Goal: Transaction & Acquisition: Purchase product/service

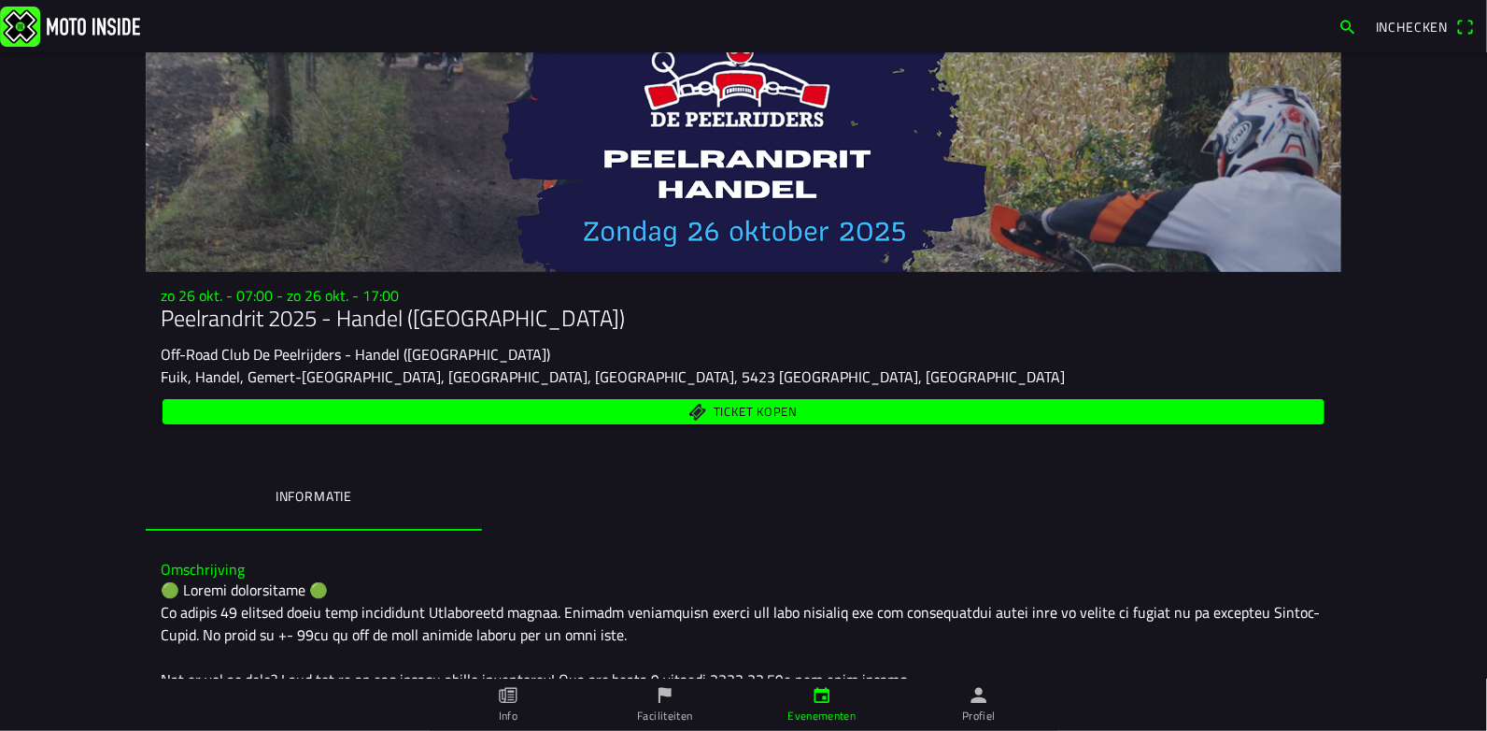
click at [732, 411] on span "Ticket kopen" at bounding box center [756, 412] width 84 height 12
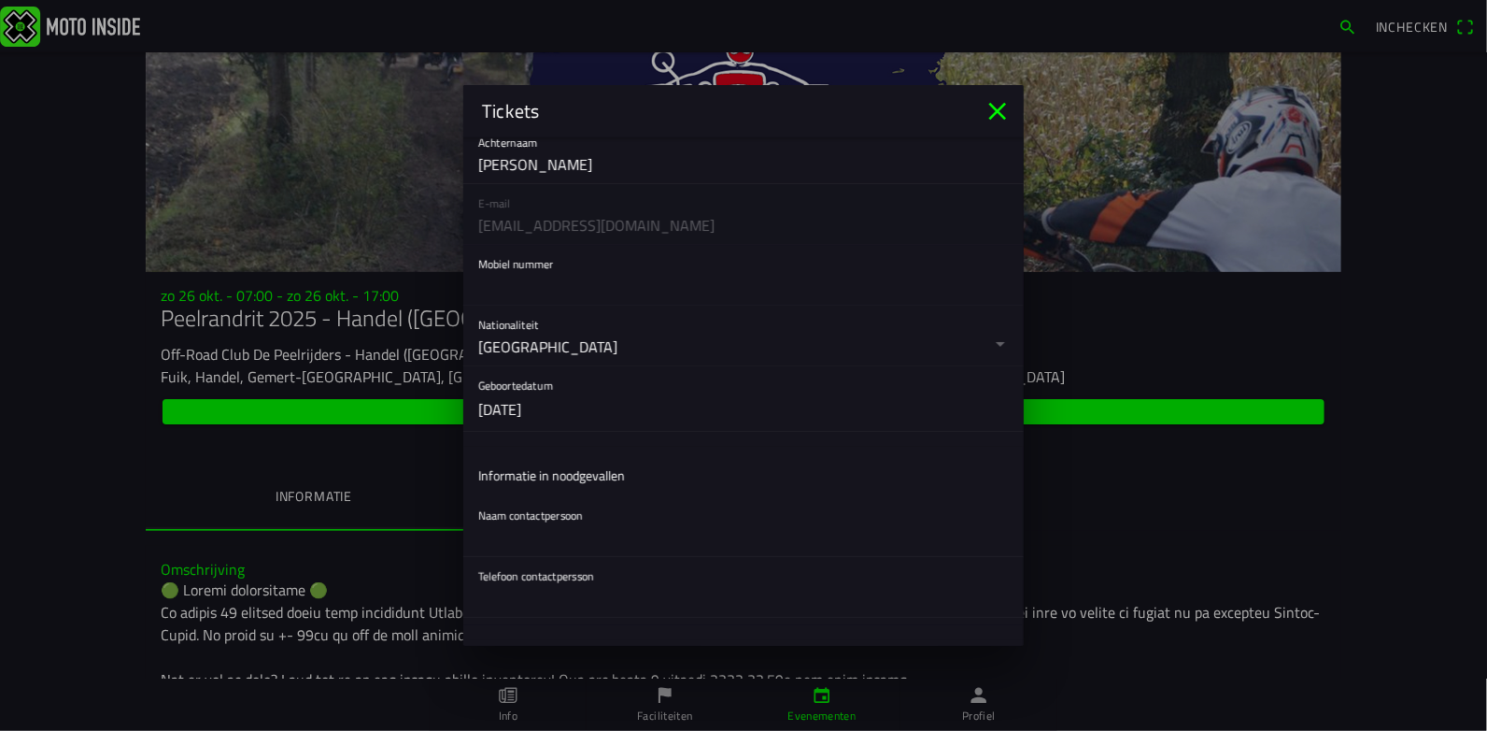
scroll to position [280, 0]
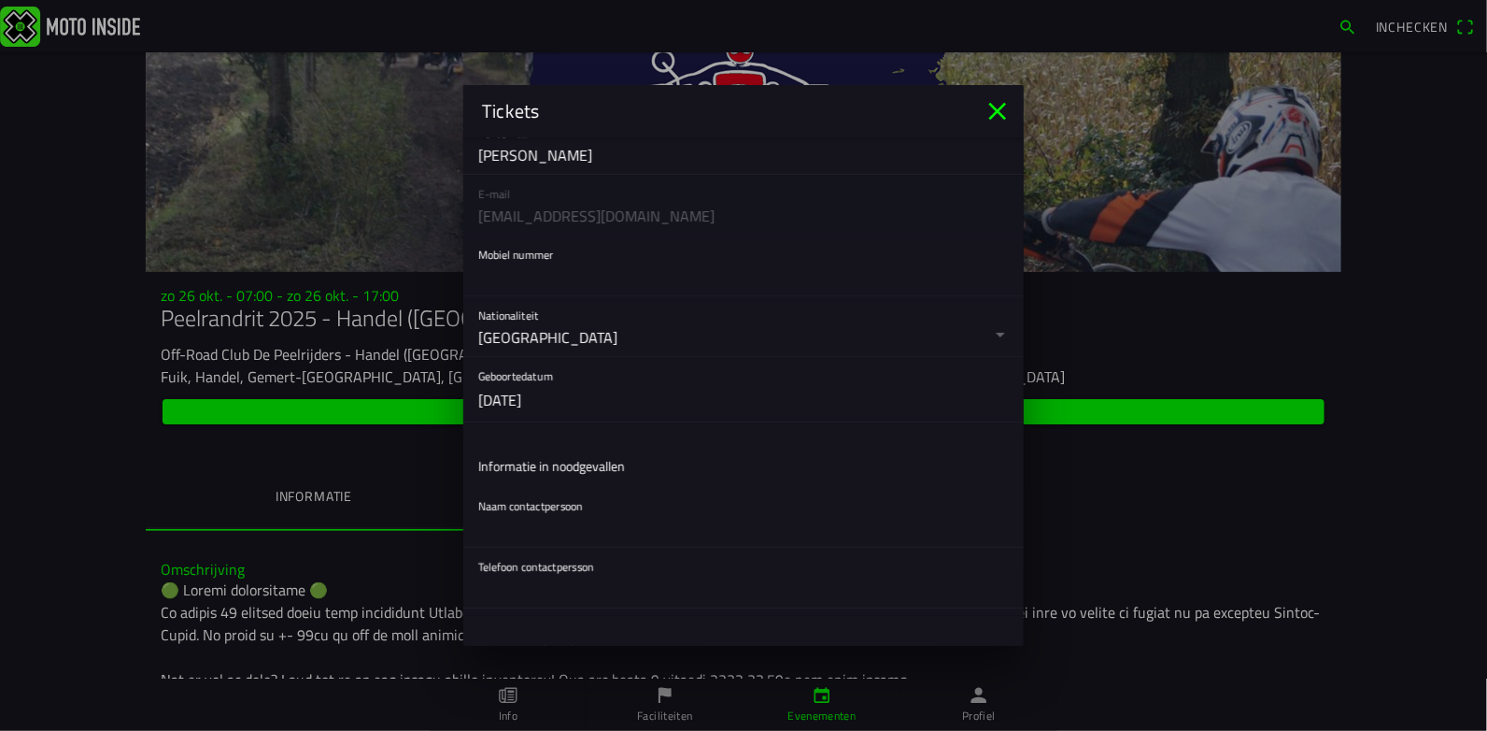
click at [519, 284] on input "text" at bounding box center [743, 276] width 531 height 37
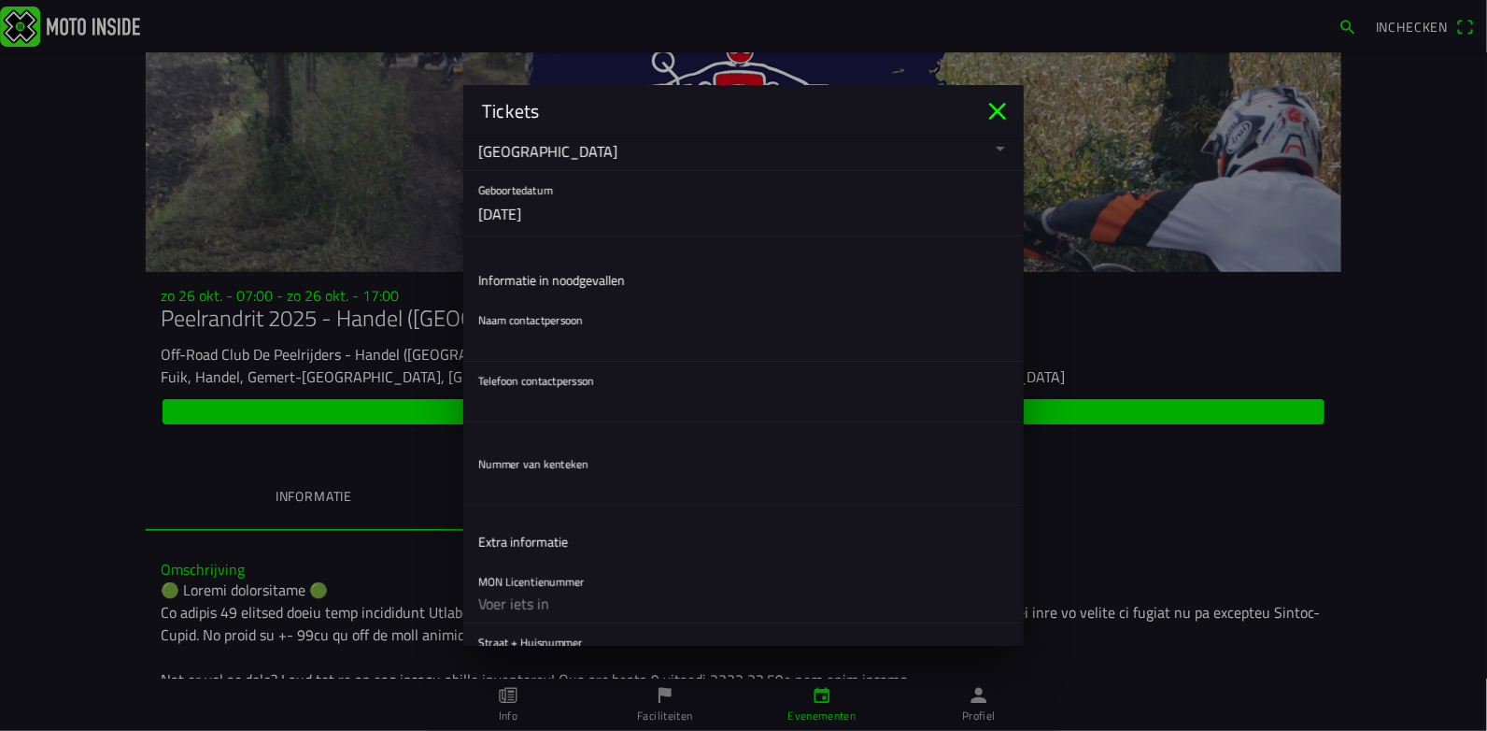
scroll to position [466, 0]
type input "0485374565"
click at [527, 334] on input "text" at bounding box center [743, 341] width 531 height 37
type input "muermans yolanda"
click at [551, 414] on input "text" at bounding box center [743, 402] width 531 height 37
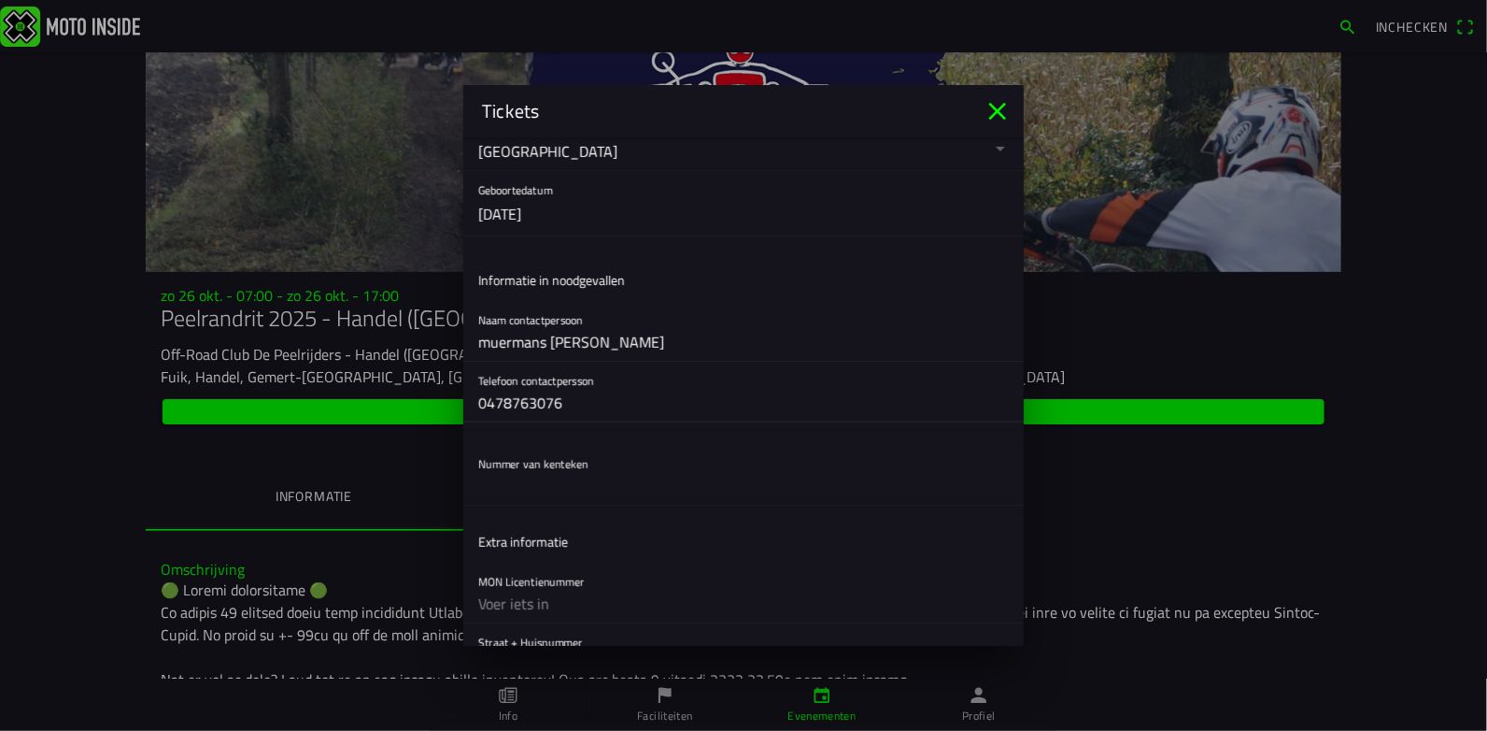
type input "0478763076"
click at [531, 505] on ion-list "Registratieformulier Geslacht Man Vrouw Voornaam eddy Achternaam paumen E-mail …" at bounding box center [743, 92] width 561 height 842
click at [528, 502] on input "text" at bounding box center [743, 485] width 531 height 37
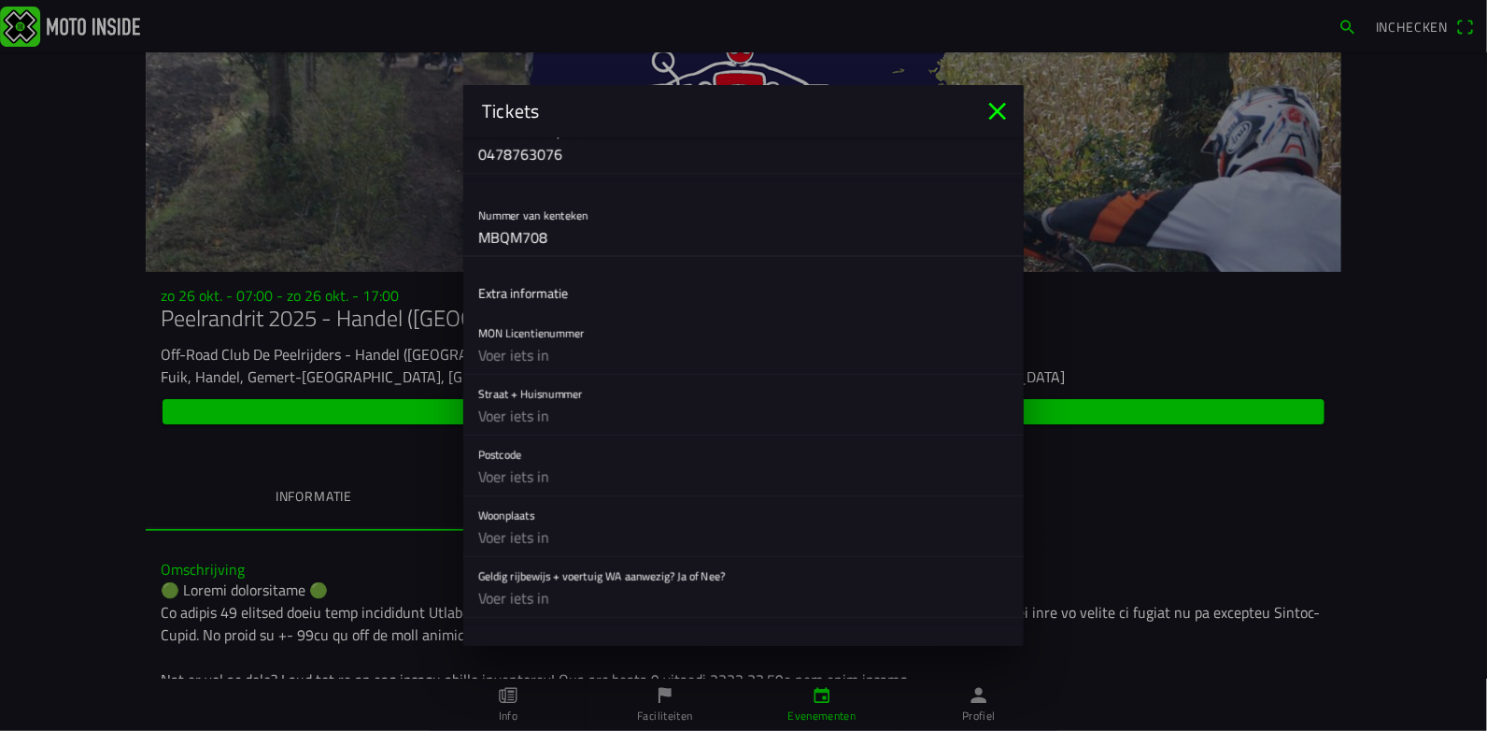
scroll to position [747, 0]
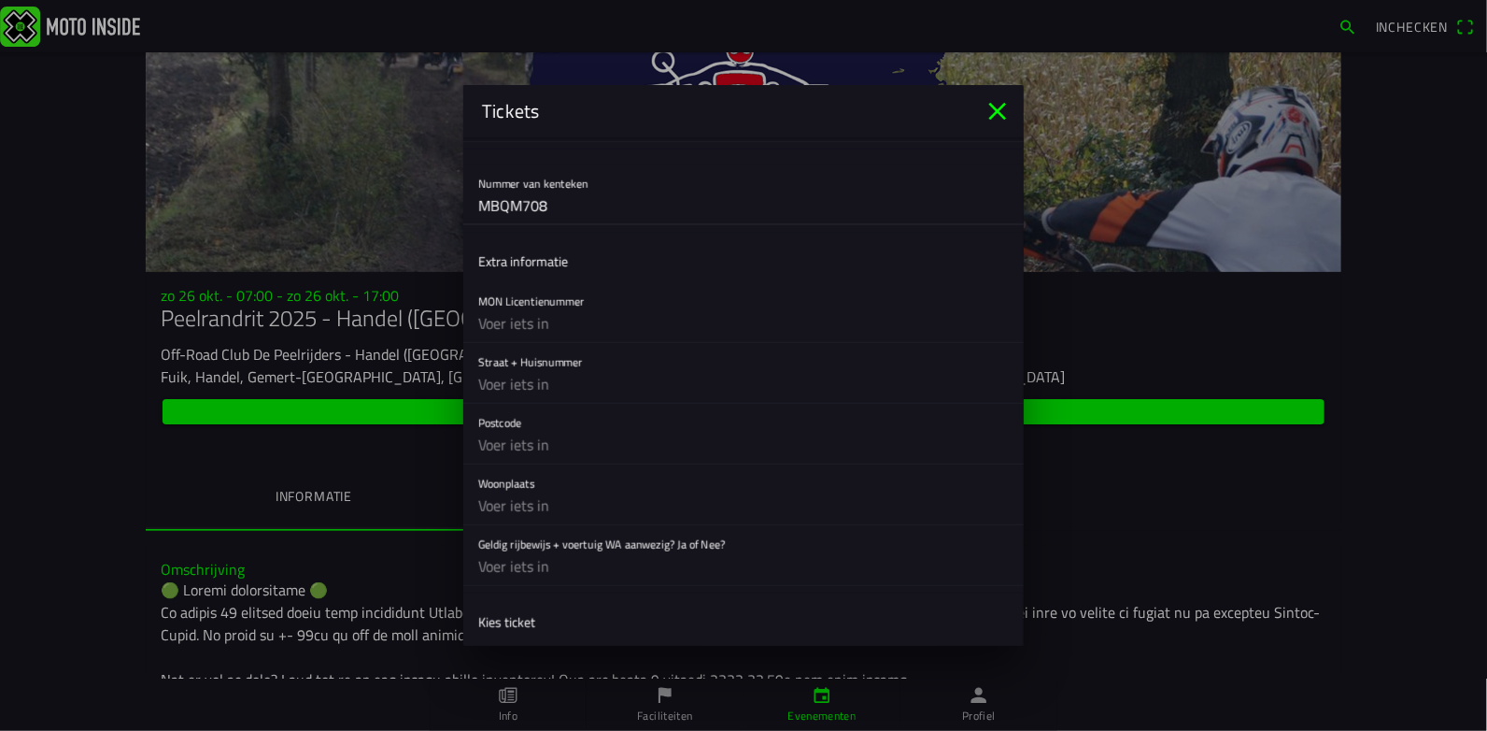
type input "MBQM708"
click at [552, 327] on input "text" at bounding box center [743, 323] width 531 height 37
type input "xx"
click at [529, 379] on input "text" at bounding box center [743, 383] width 531 height 37
type input "paalsteenlaan 20"
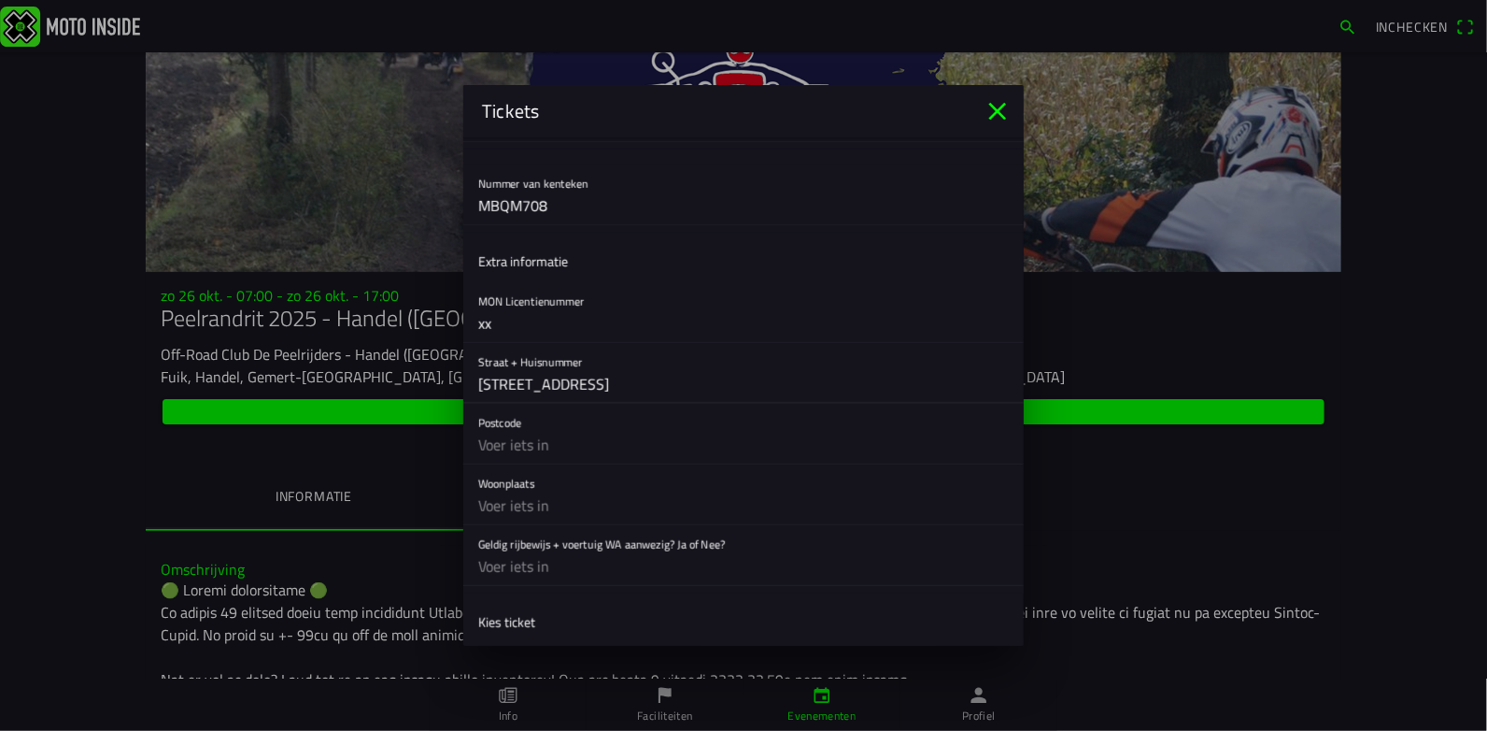
click at [528, 451] on input "text" at bounding box center [743, 444] width 531 height 37
type input "3620"
click at [527, 506] on input "text" at bounding box center [743, 505] width 531 height 37
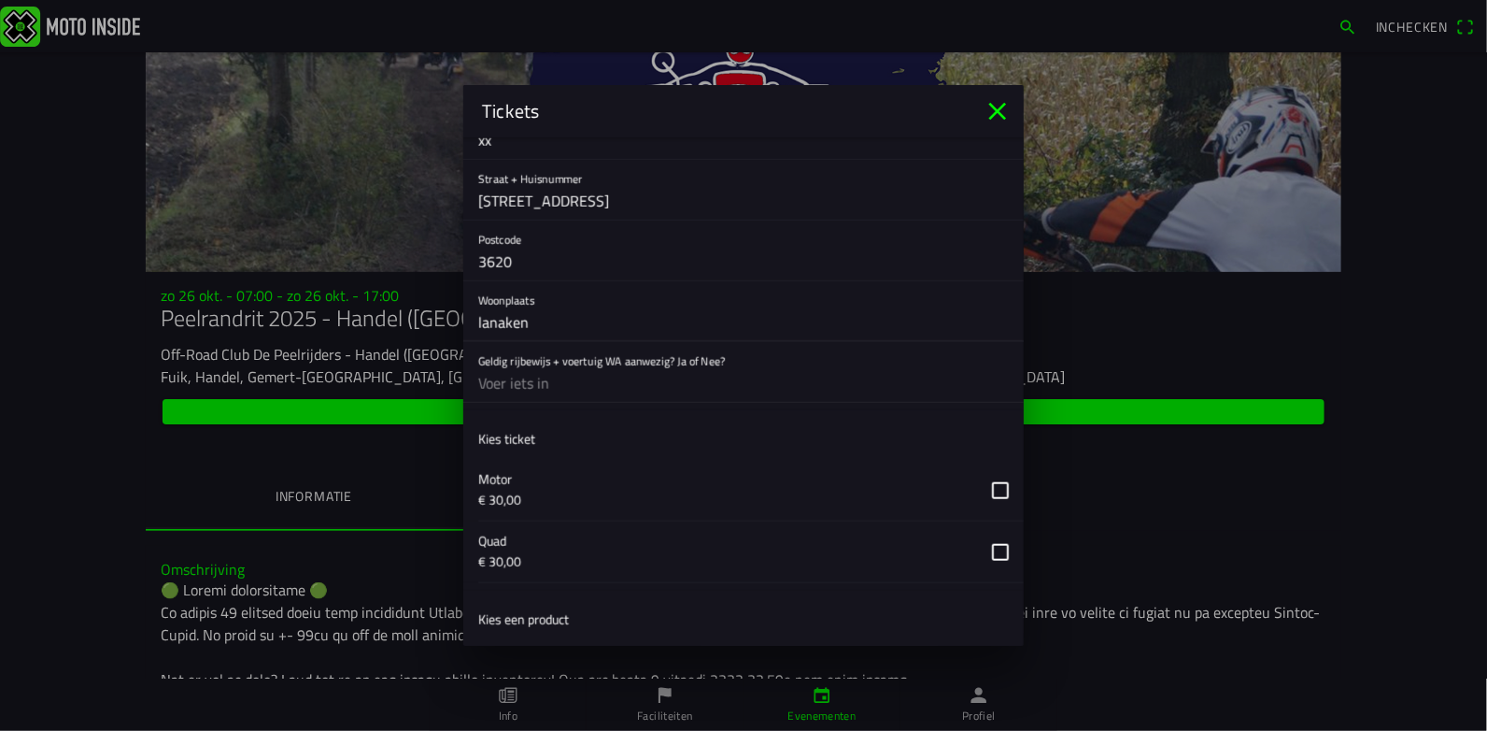
scroll to position [933, 0]
type input "lanaken"
click at [548, 383] on input "text" at bounding box center [743, 379] width 531 height 37
type input "ja"
click at [989, 485] on button "button" at bounding box center [751, 486] width 546 height 61
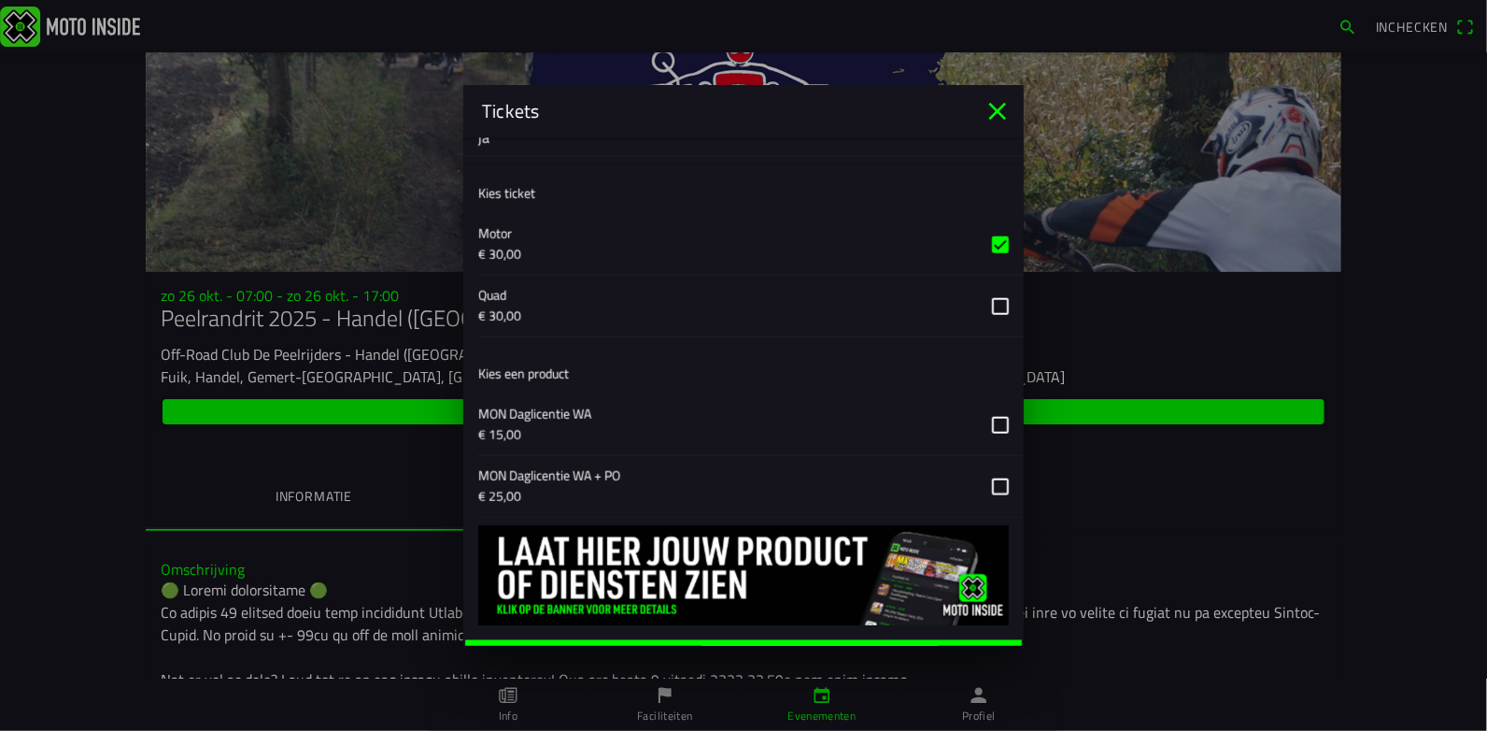
scroll to position [1201, 0]
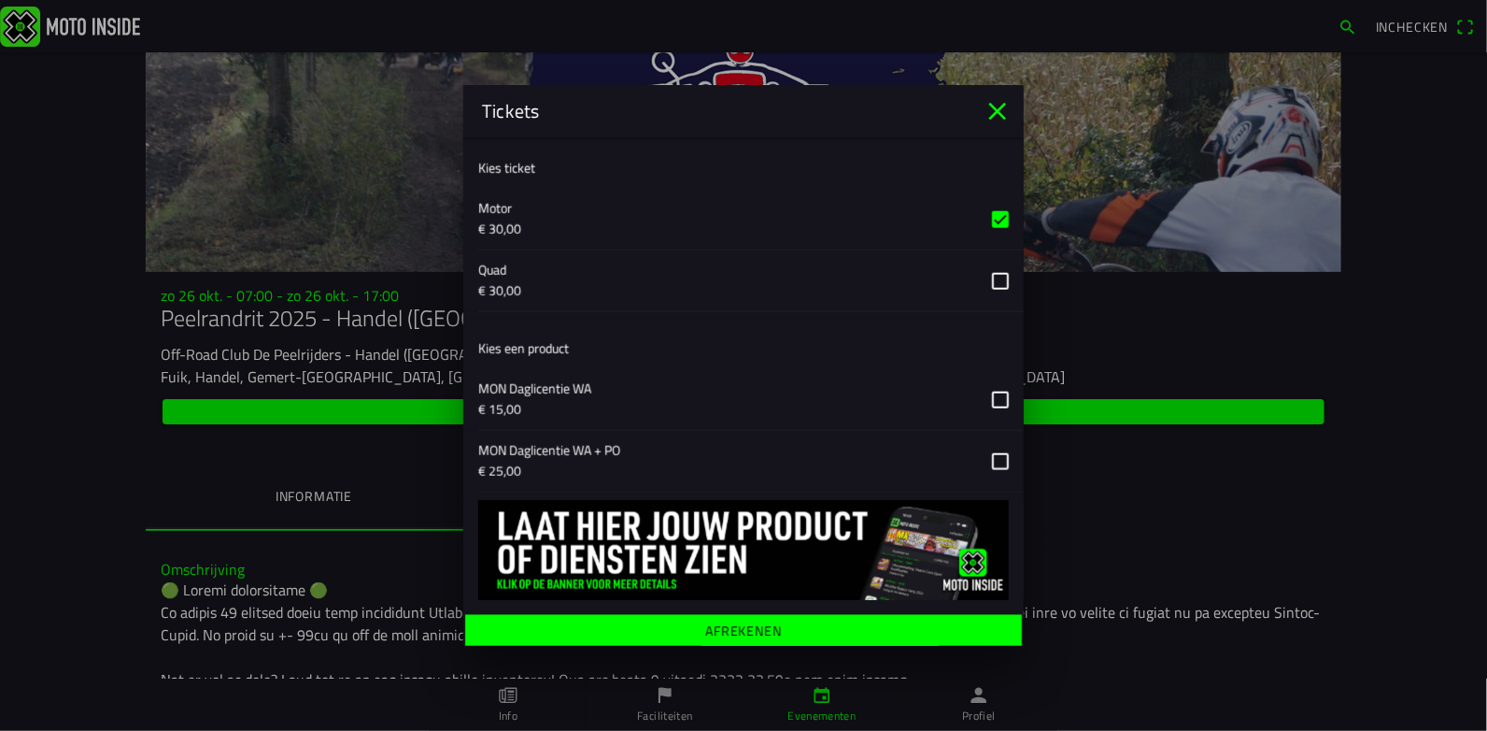
click at [989, 460] on button "button" at bounding box center [751, 461] width 546 height 61
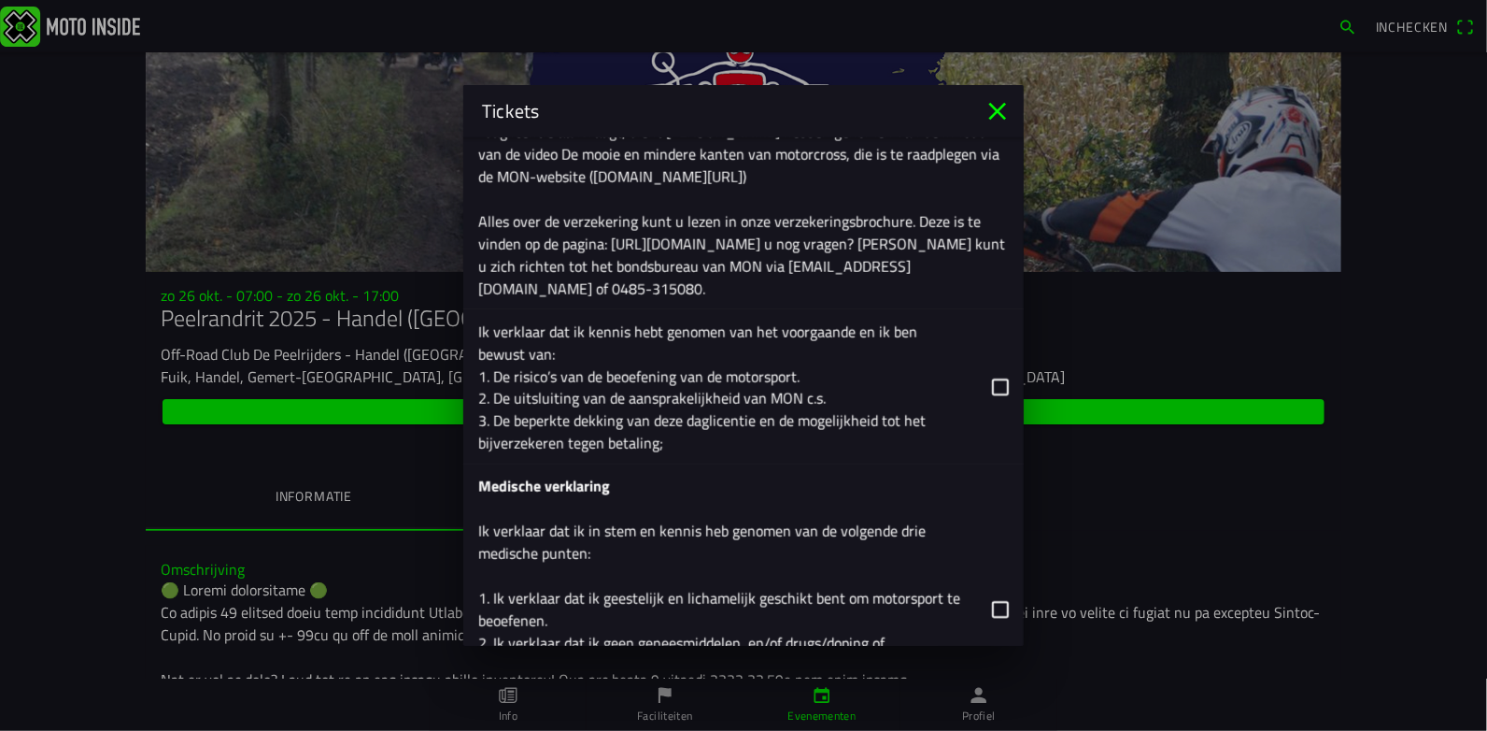
scroll to position [2509, 0]
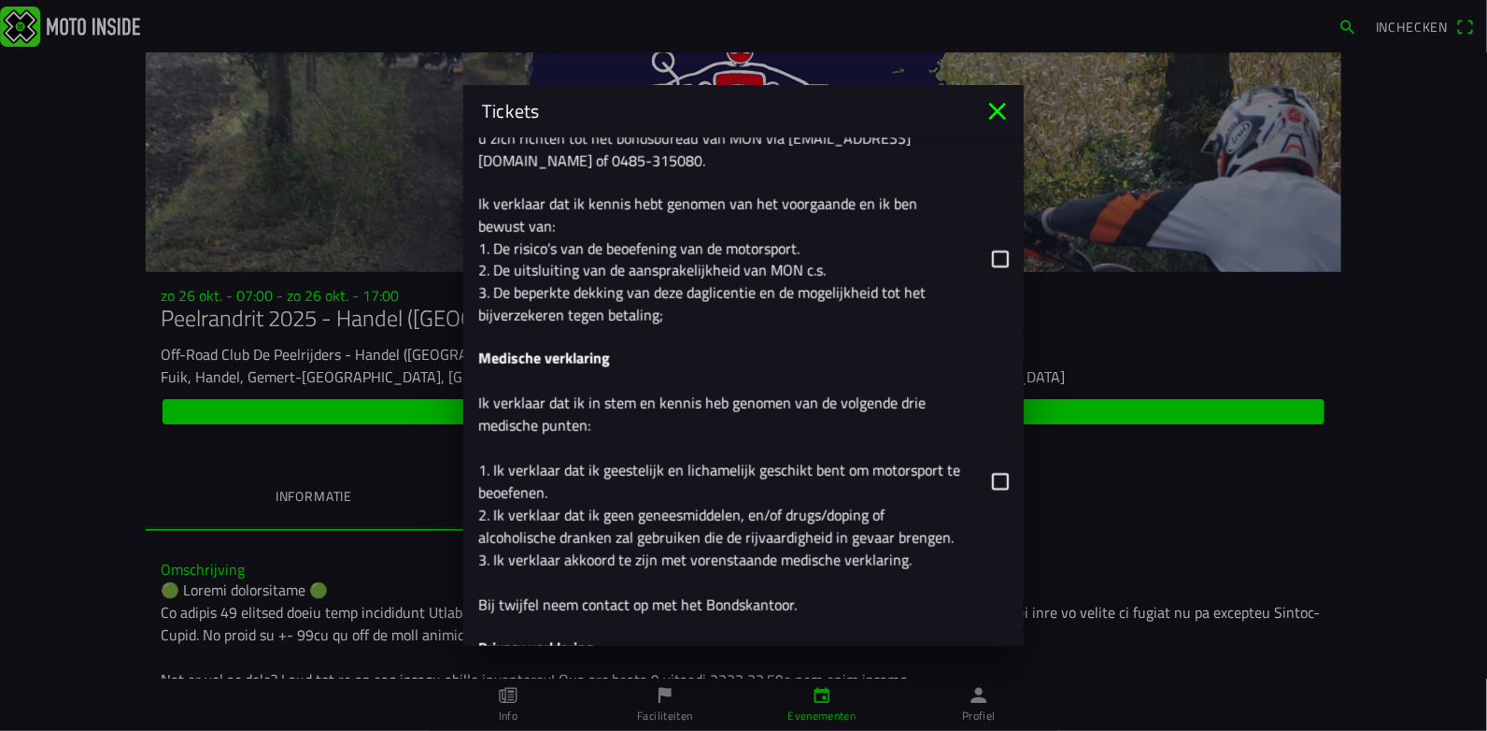
click at [986, 253] on button "button" at bounding box center [751, 258] width 546 height 154
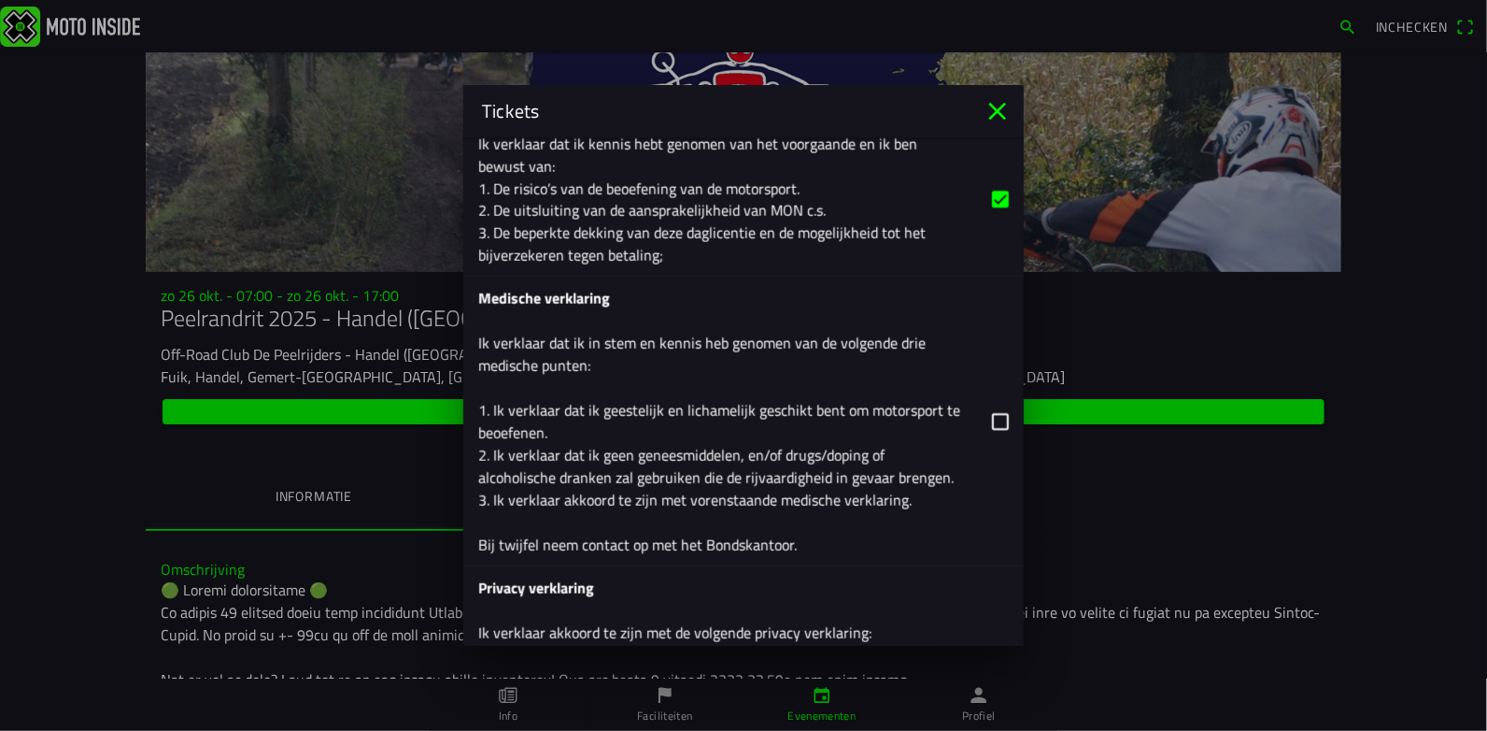
scroll to position [2602, 0]
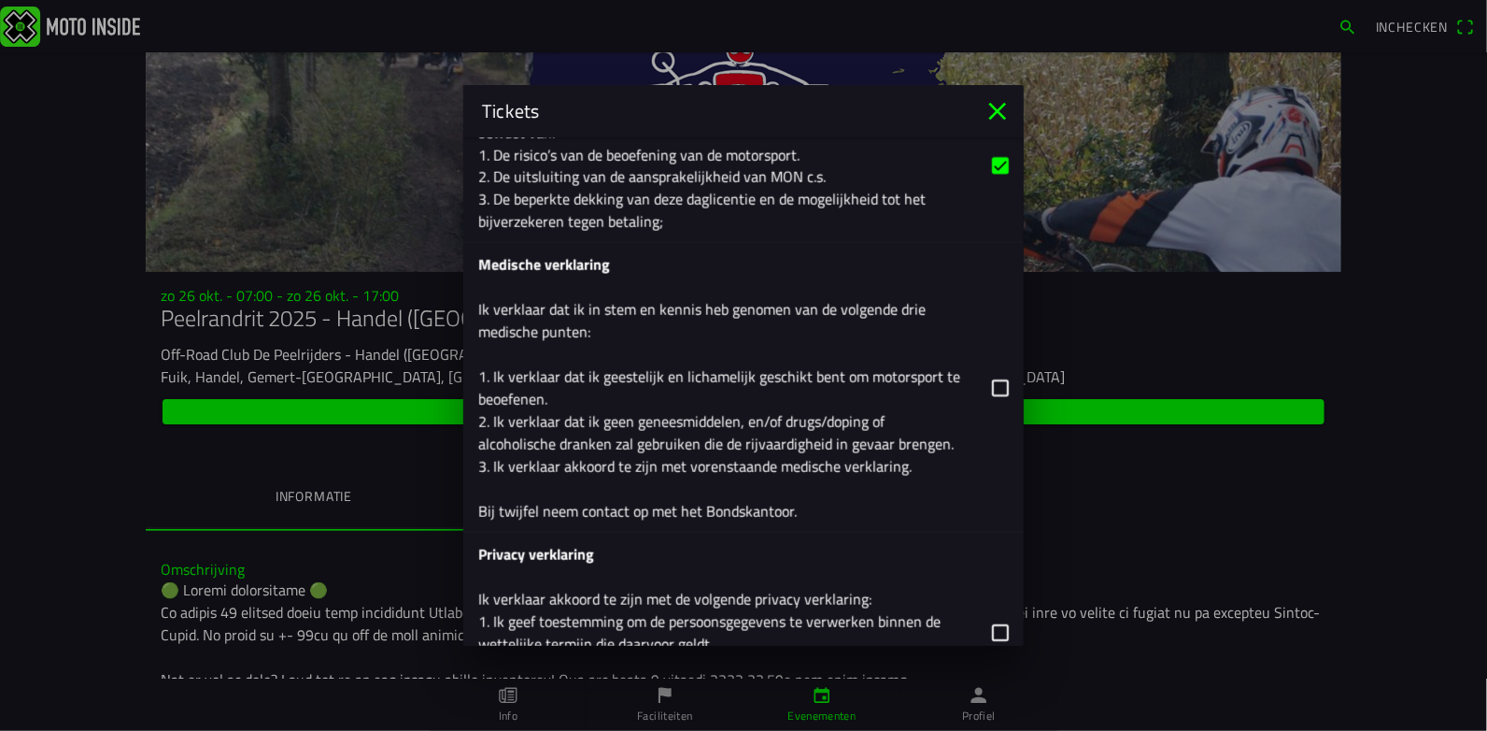
click at [991, 382] on button "button" at bounding box center [751, 387] width 546 height 289
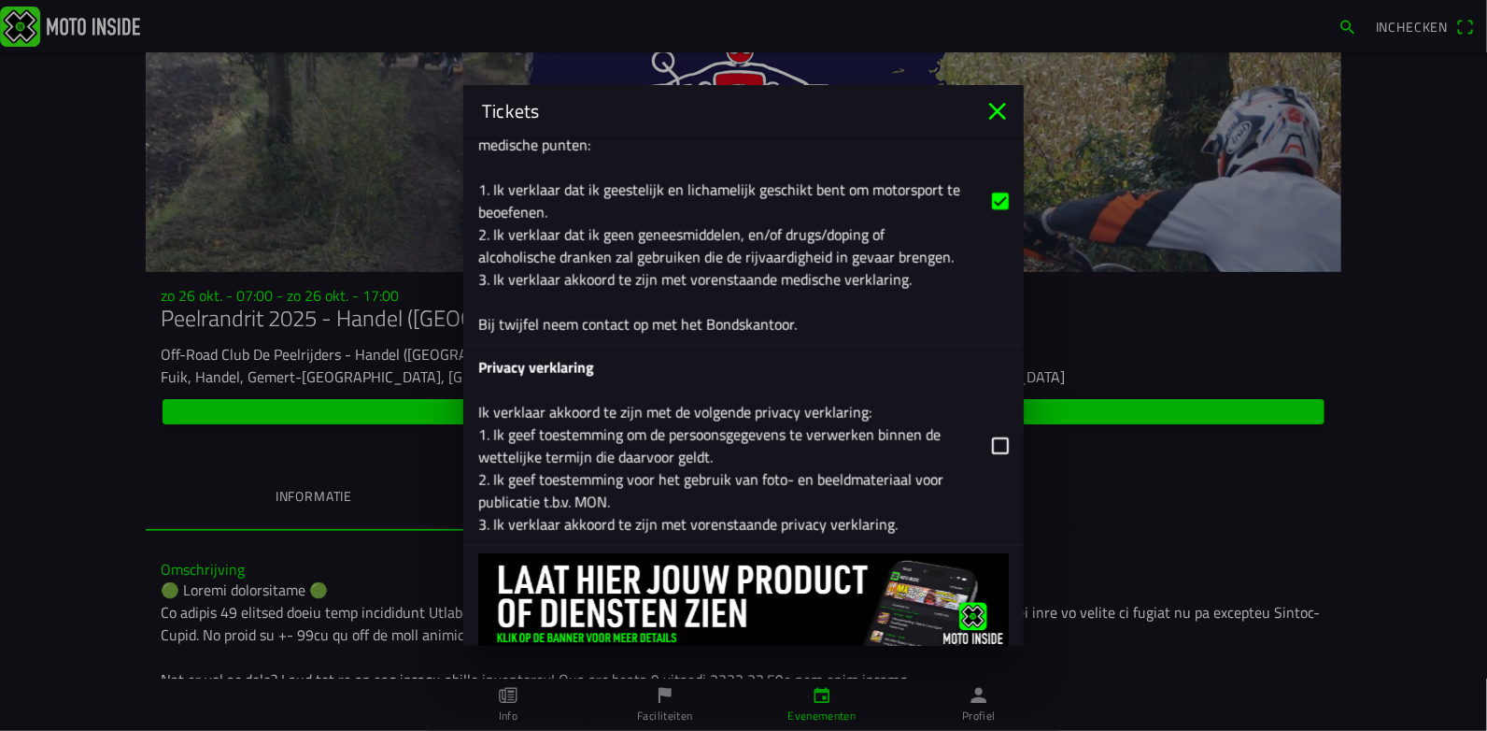
scroll to position [2840, 0]
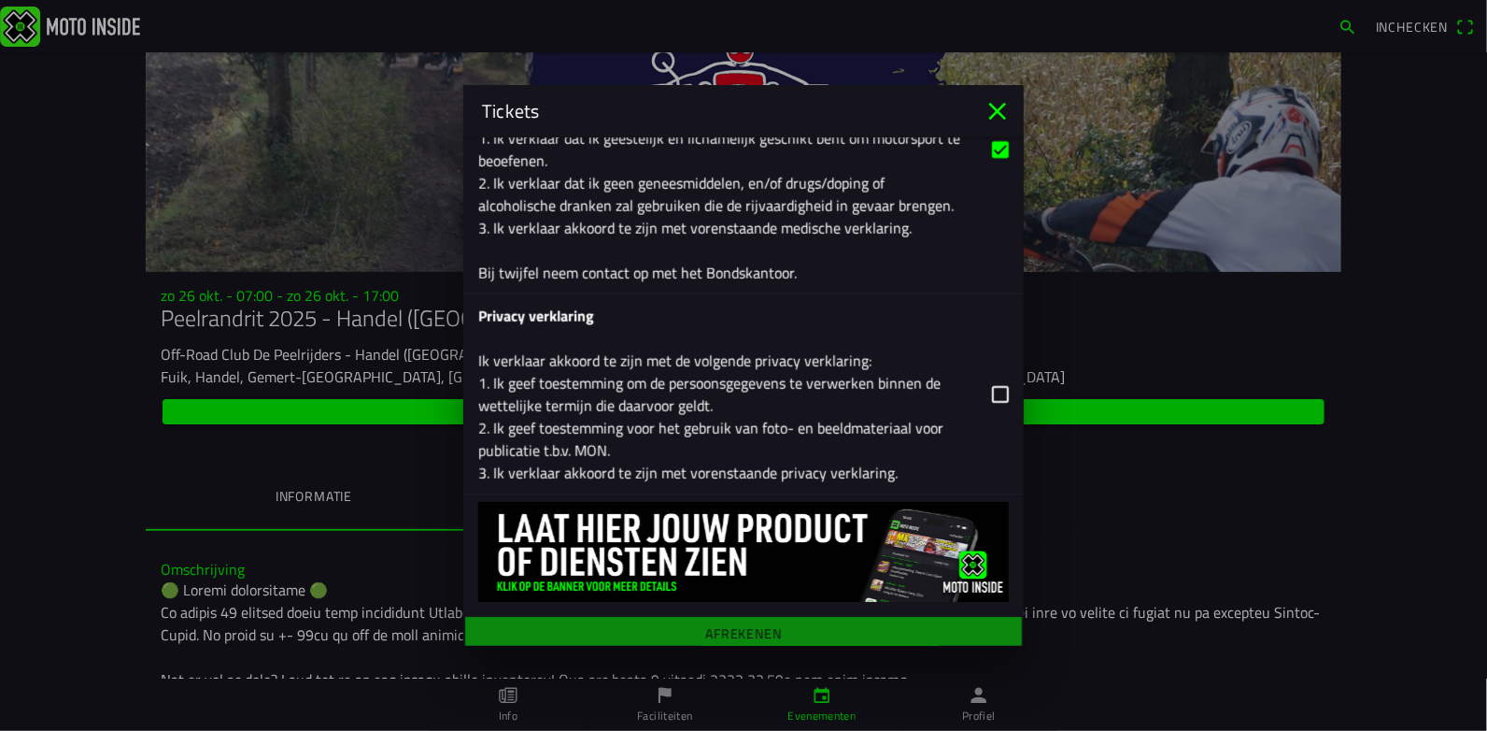
click at [985, 389] on button "button" at bounding box center [751, 393] width 546 height 199
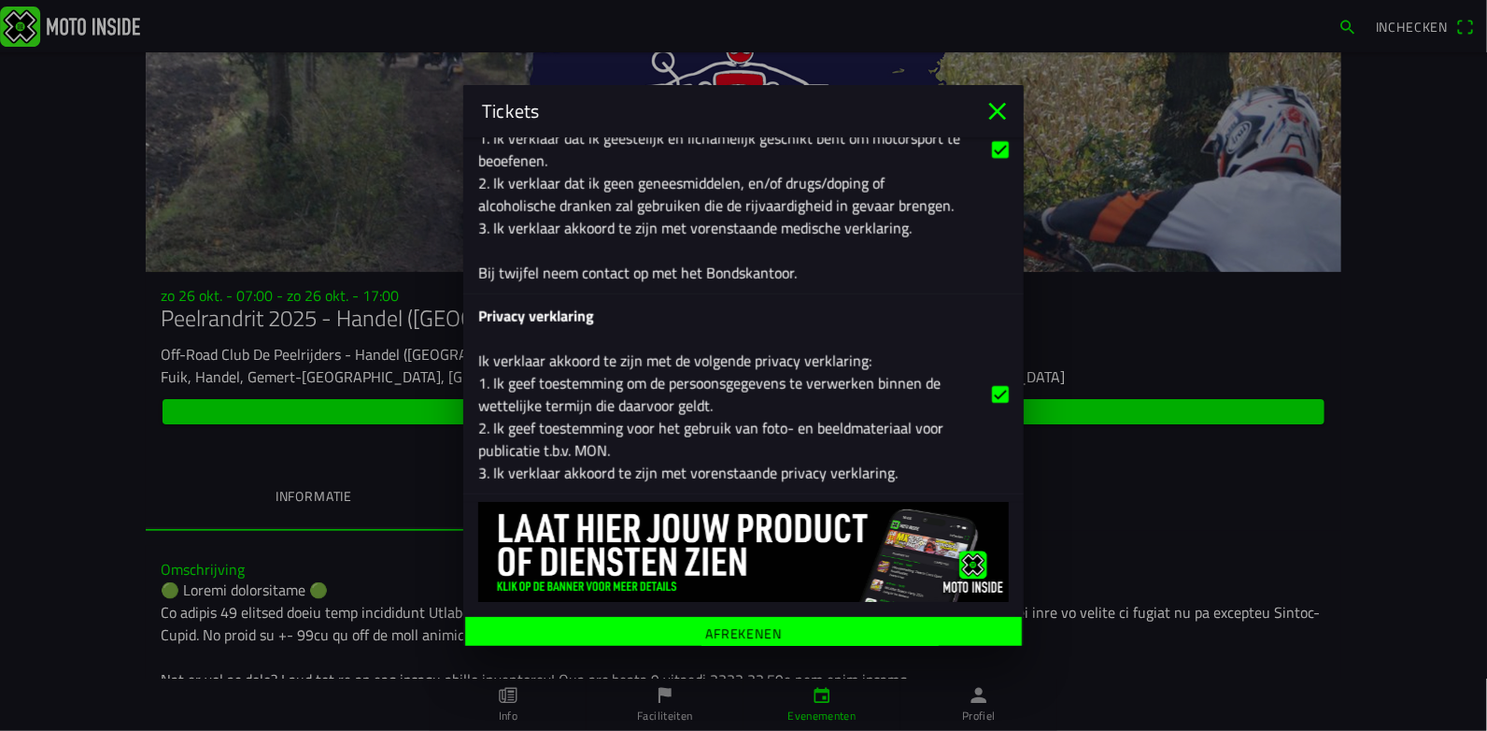
click at [716, 627] on ion-label "Afrekenen" at bounding box center [743, 633] width 77 height 13
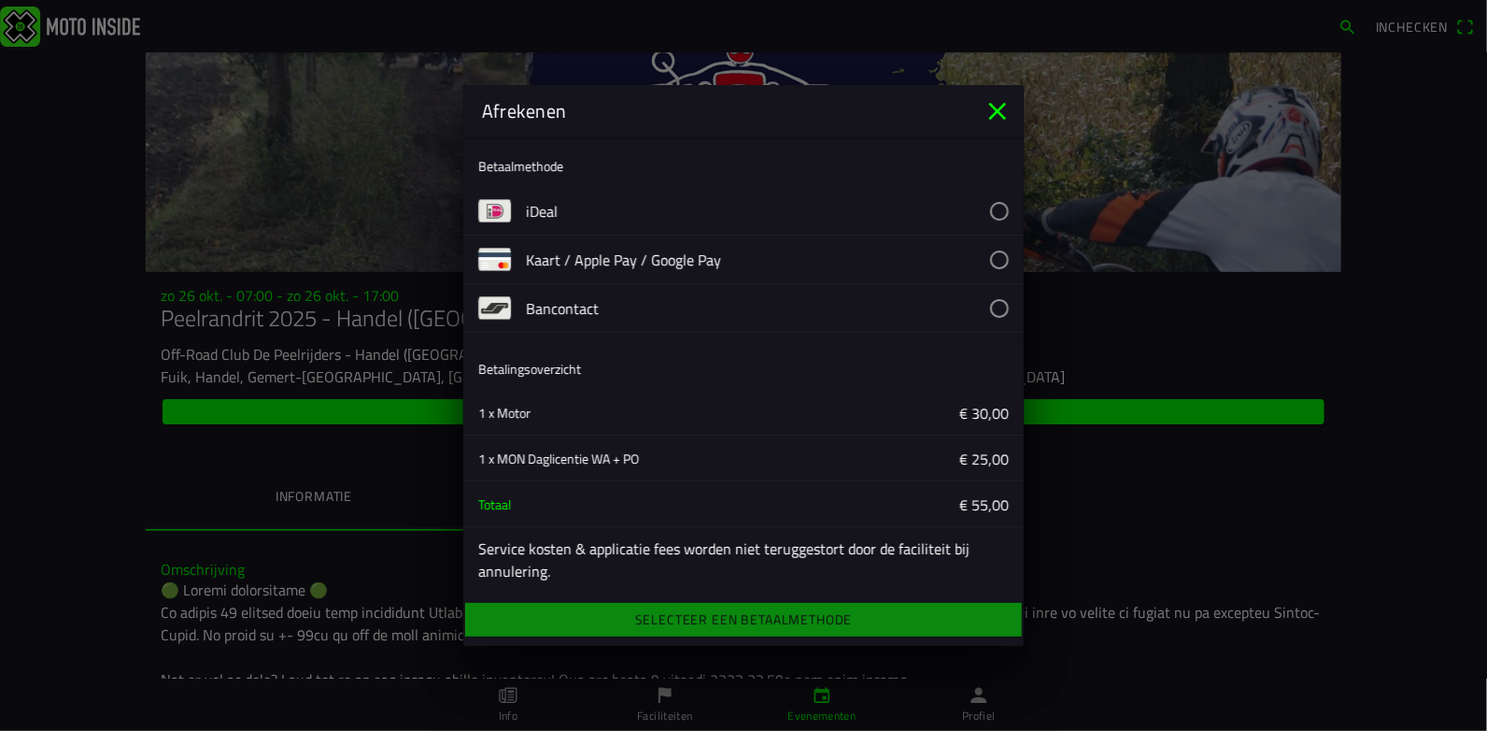
click at [990, 309] on button "button" at bounding box center [775, 308] width 498 height 48
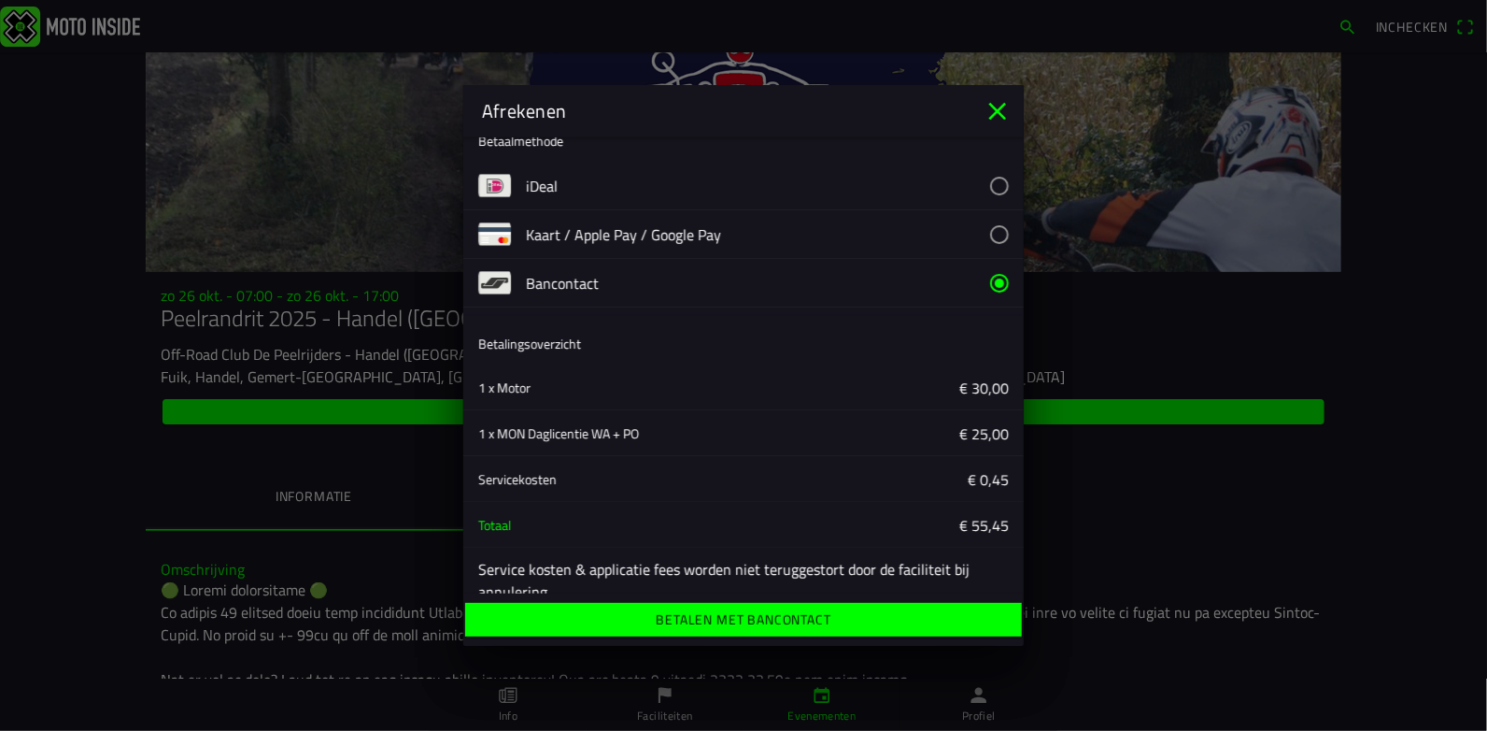
scroll to position [50, 0]
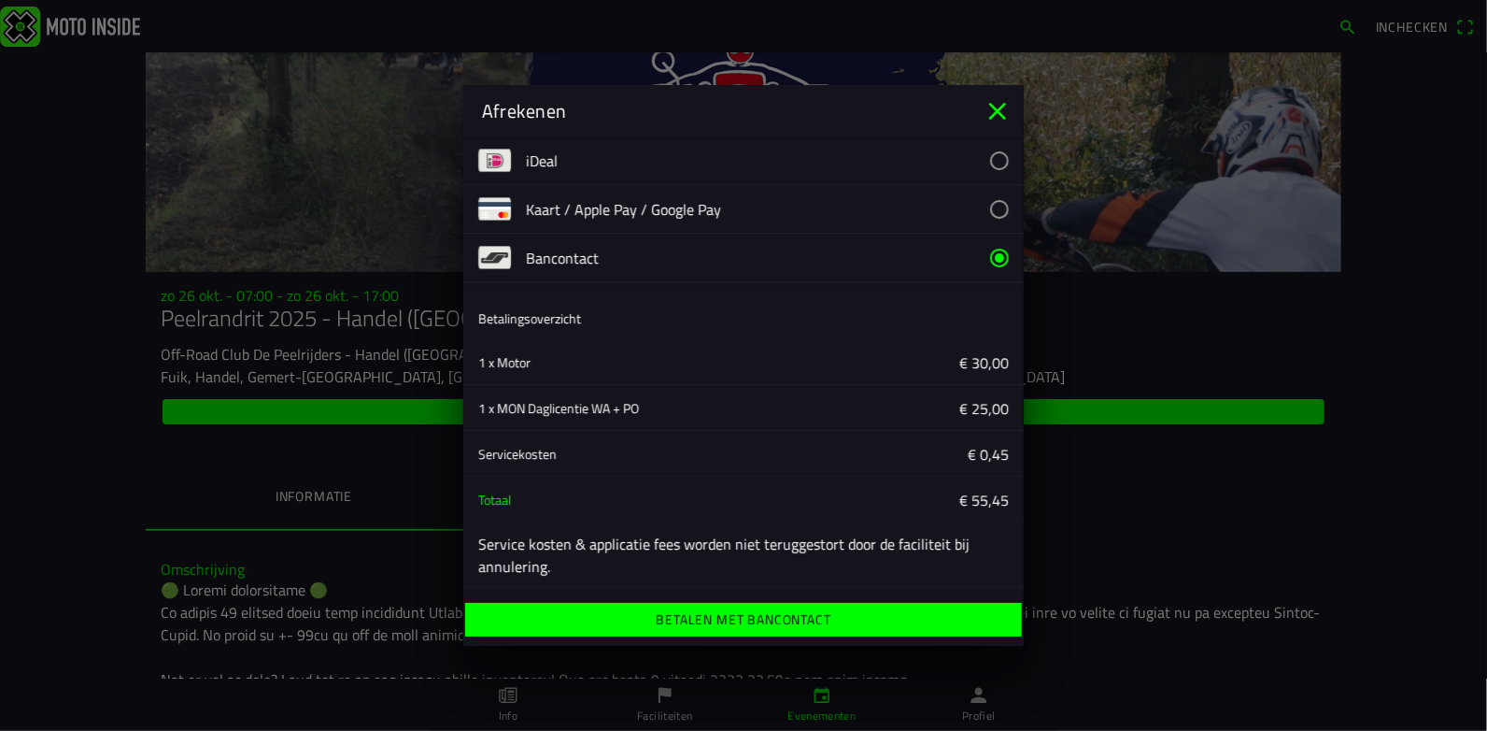
click at [710, 618] on ion-label "Betalen met Bancontact" at bounding box center [743, 619] width 175 height 13
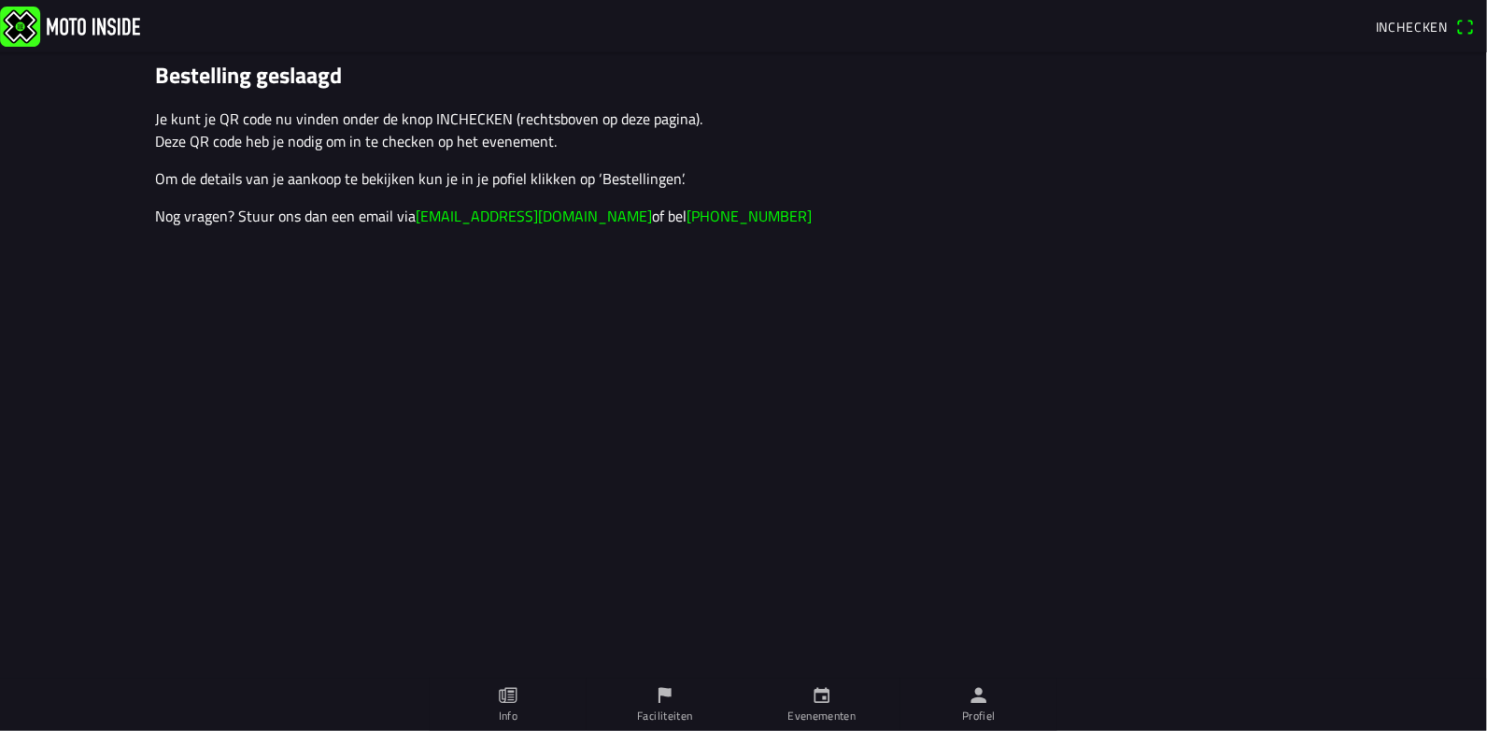
click at [1466, 24] on span "Inchecken" at bounding box center [1425, 27] width 98 height 30
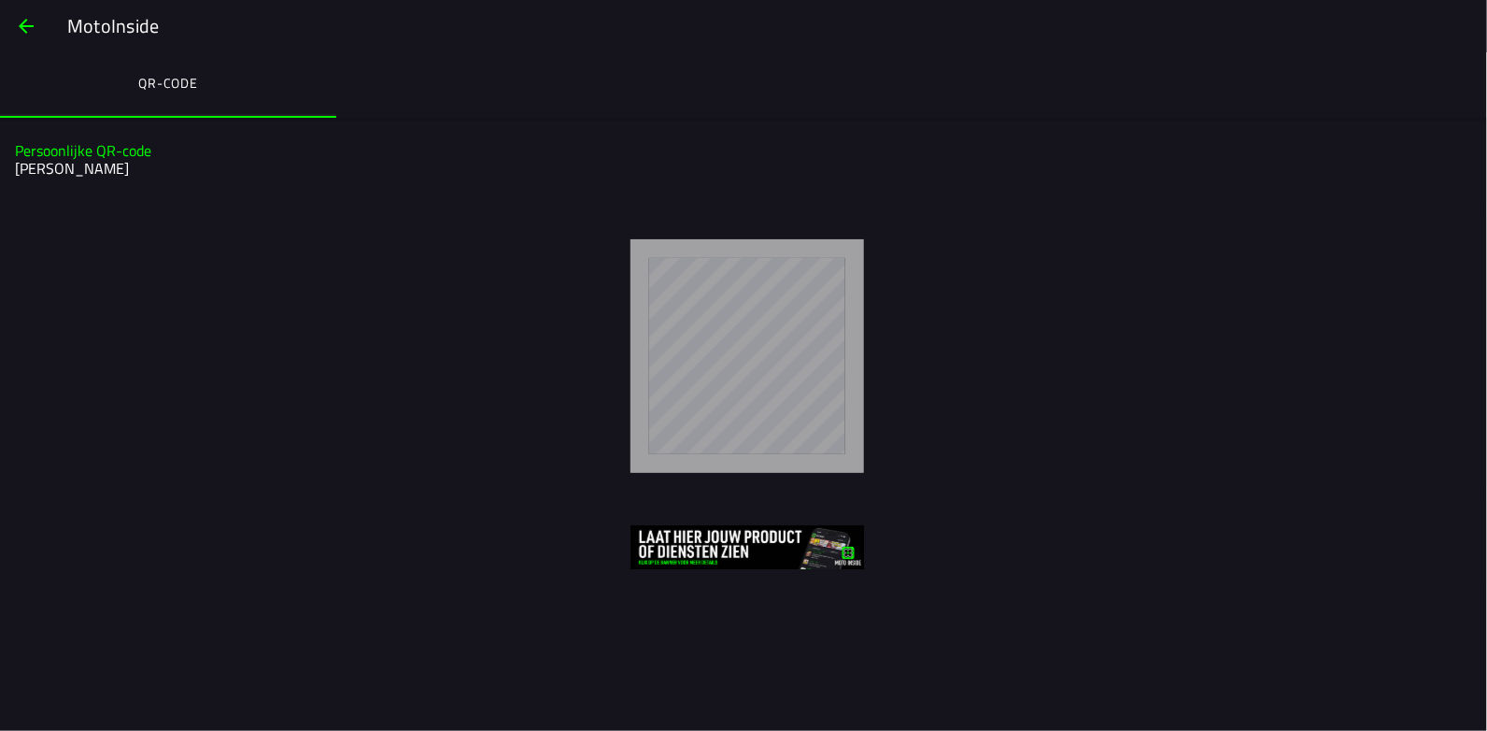
click at [60, 160] on h2 "[PERSON_NAME]" at bounding box center [741, 169] width 1453 height 18
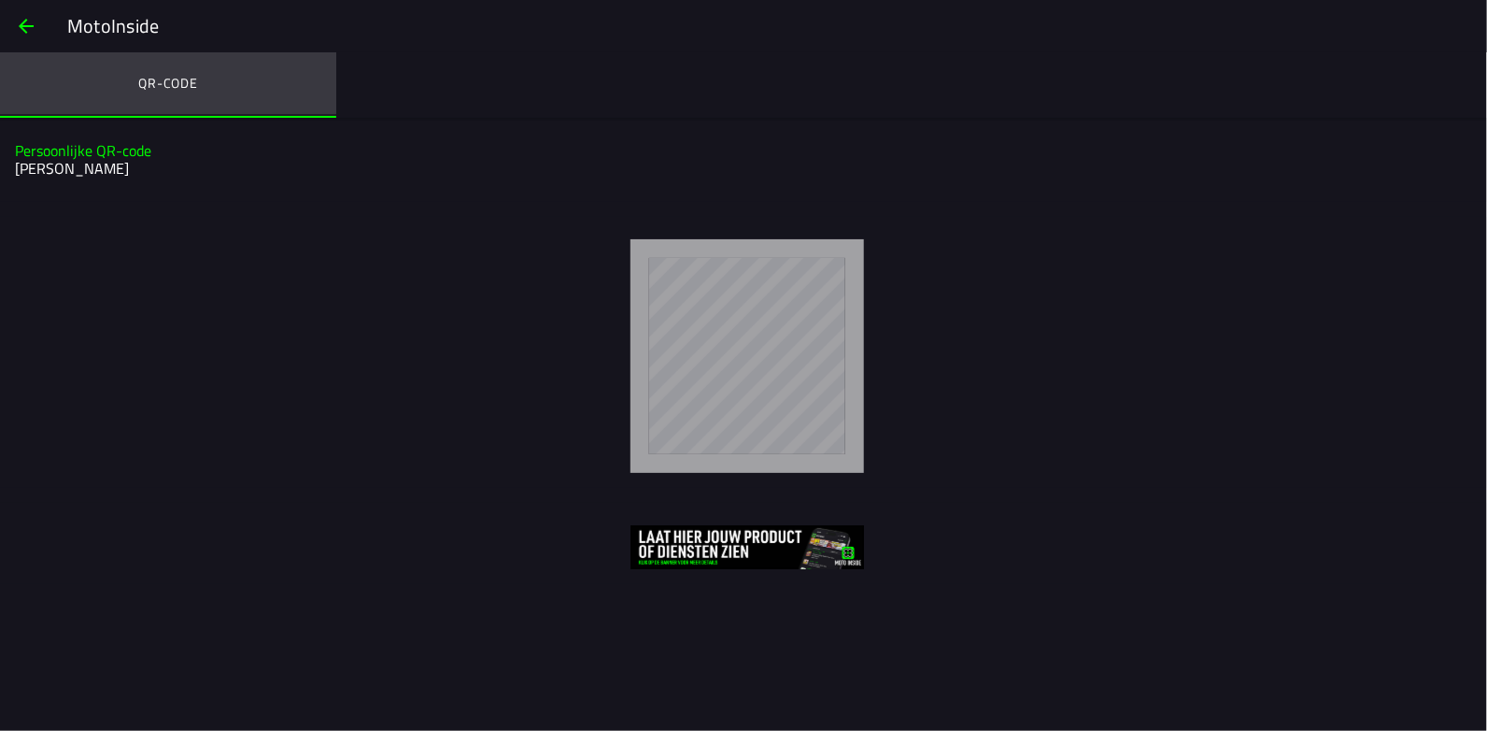
click at [183, 77] on ion-label "QR-code" at bounding box center [168, 83] width 60 height 21
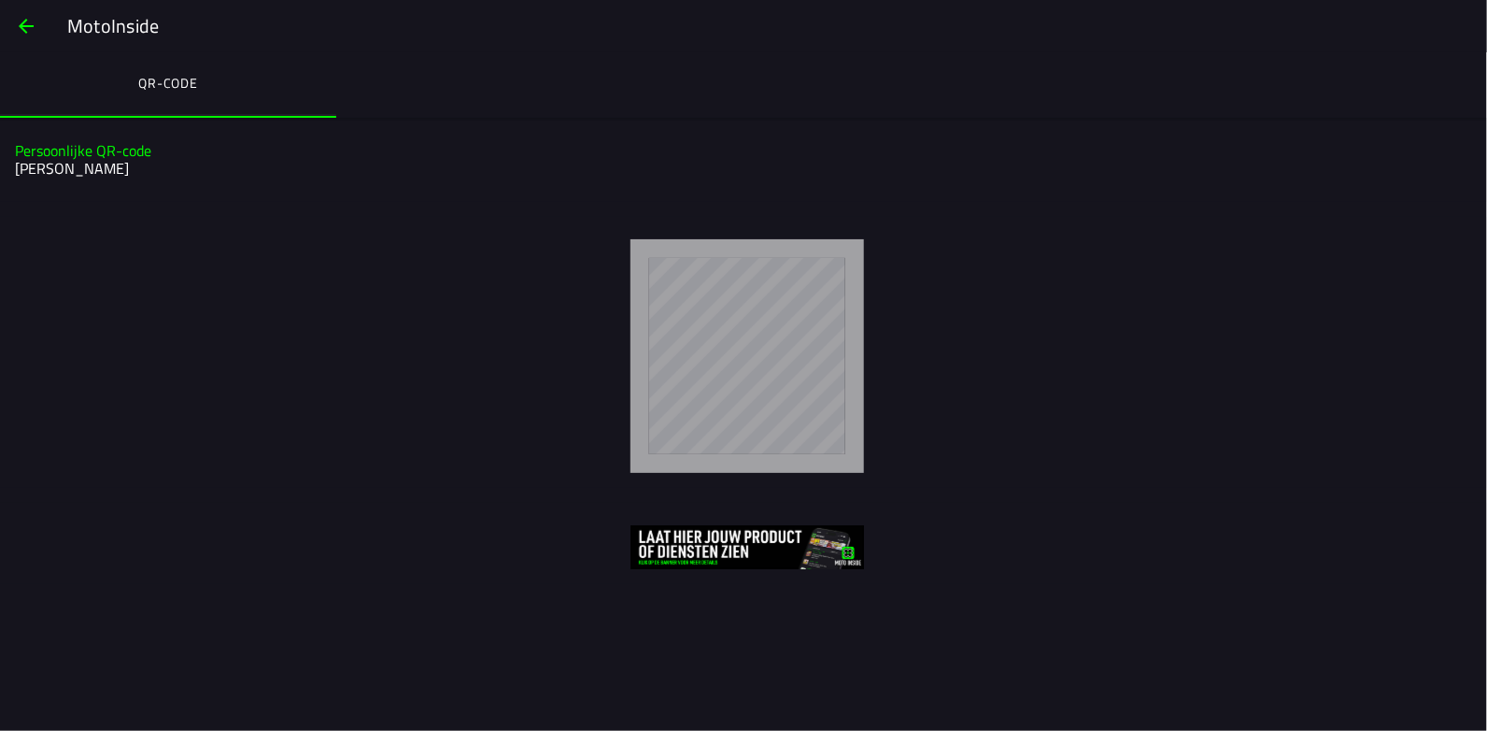
click at [24, 24] on span "button" at bounding box center [26, 26] width 22 height 45
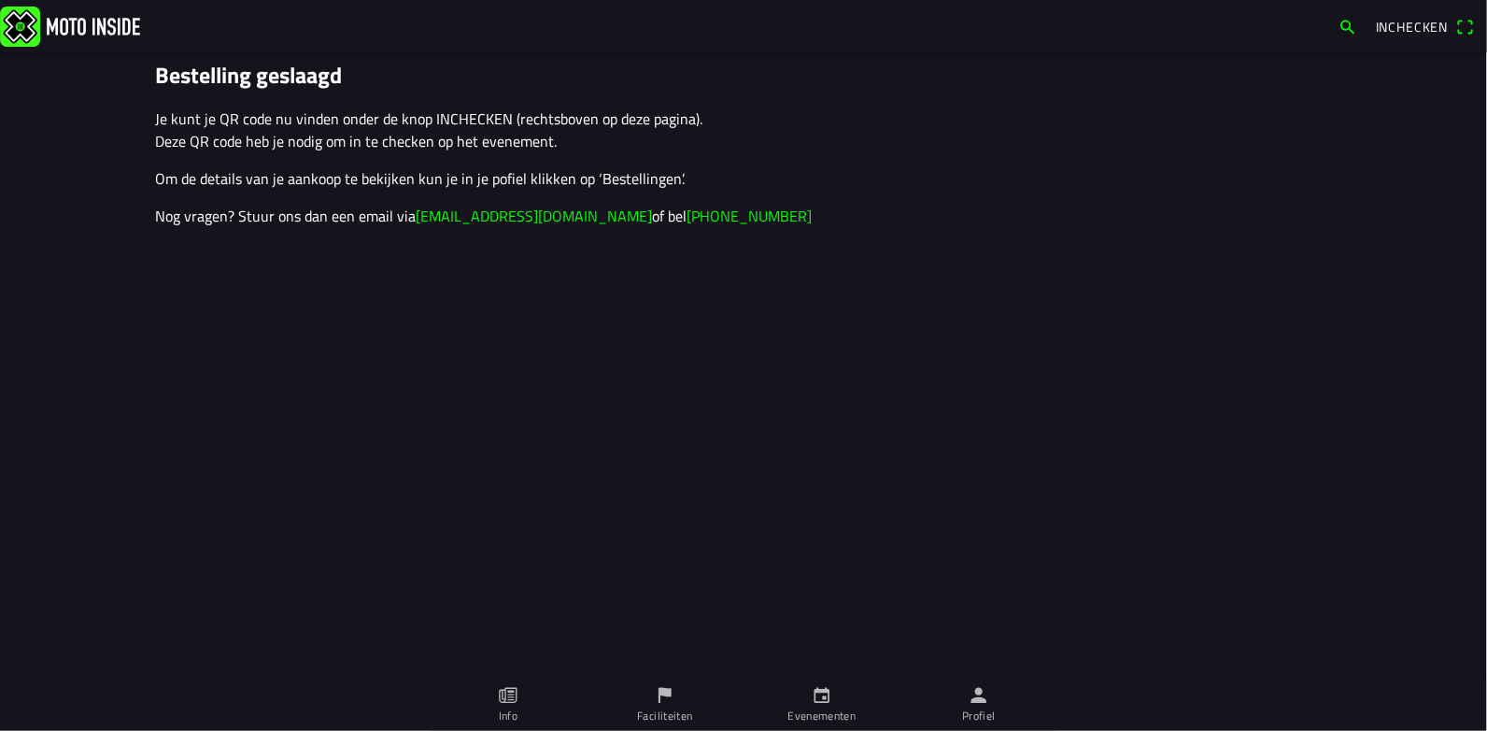
click at [1400, 24] on span "Inchecken" at bounding box center [1412, 27] width 73 height 20
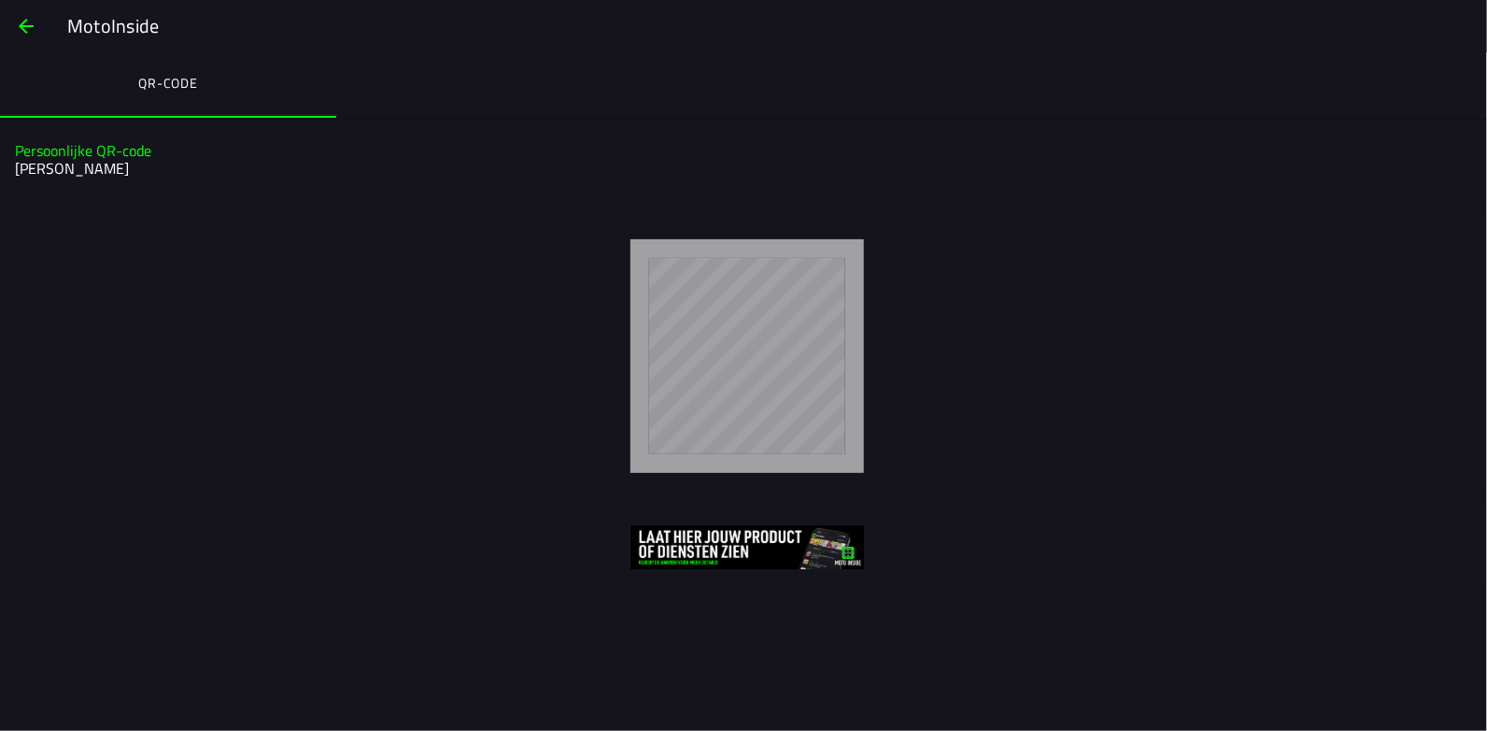
click at [879, 449] on div at bounding box center [747, 356] width 1450 height 234
click at [997, 300] on div at bounding box center [747, 356] width 1450 height 234
click at [146, 174] on h2 "[PERSON_NAME]" at bounding box center [741, 169] width 1453 height 18
click at [0, 0] on slot "MotoInside" at bounding box center [0, 0] width 0 height 0
click at [29, 21] on span "button" at bounding box center [26, 26] width 22 height 45
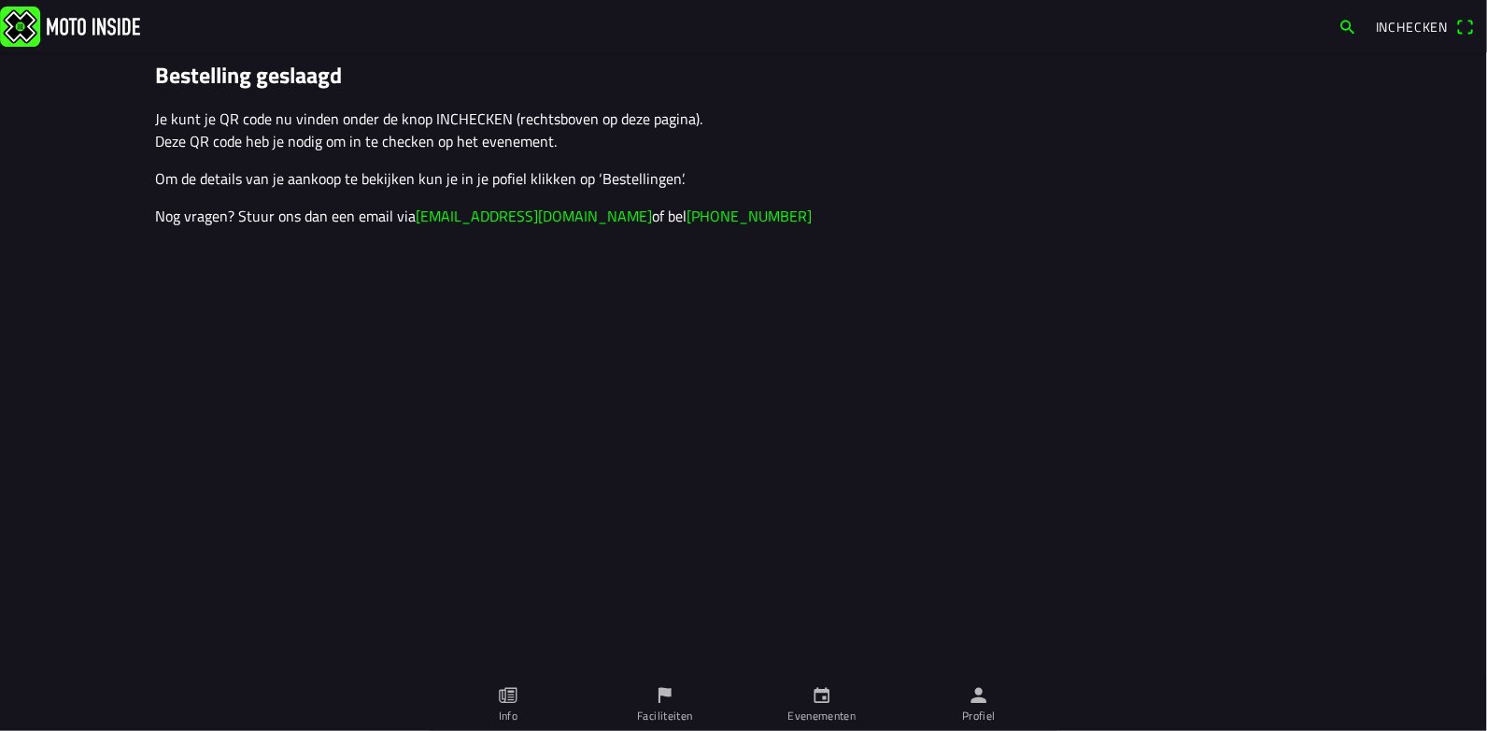
click at [1415, 24] on span "Inchecken" at bounding box center [1412, 27] width 73 height 20
